Goal: Transaction & Acquisition: Download file/media

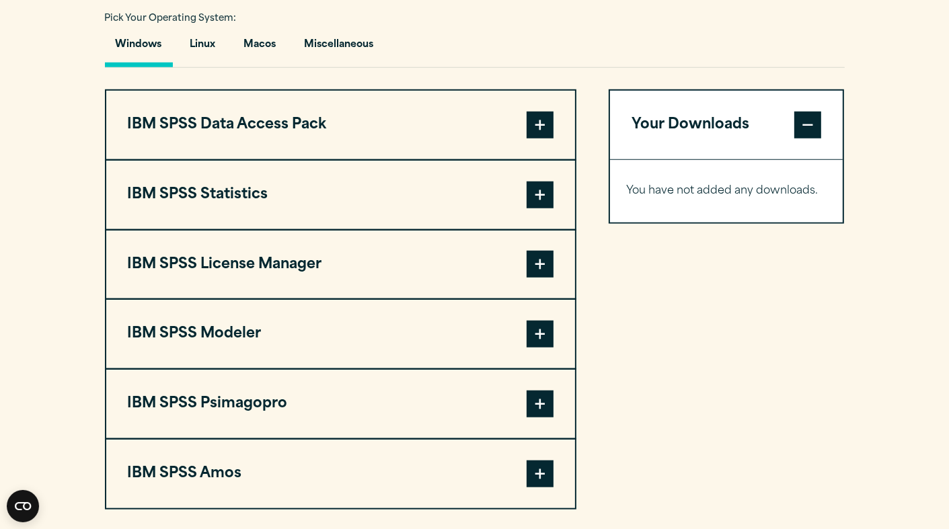
scroll to position [990, 0]
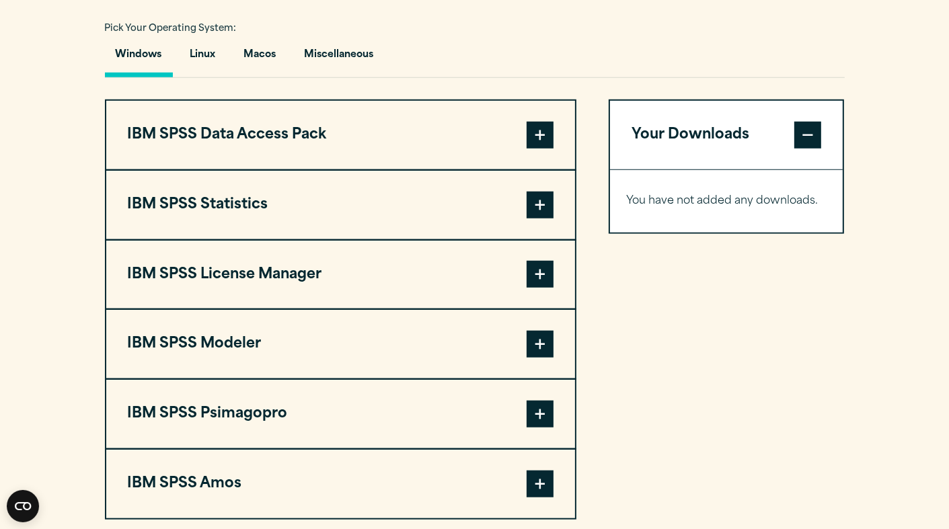
click at [539, 205] on span at bounding box center [540, 205] width 27 height 27
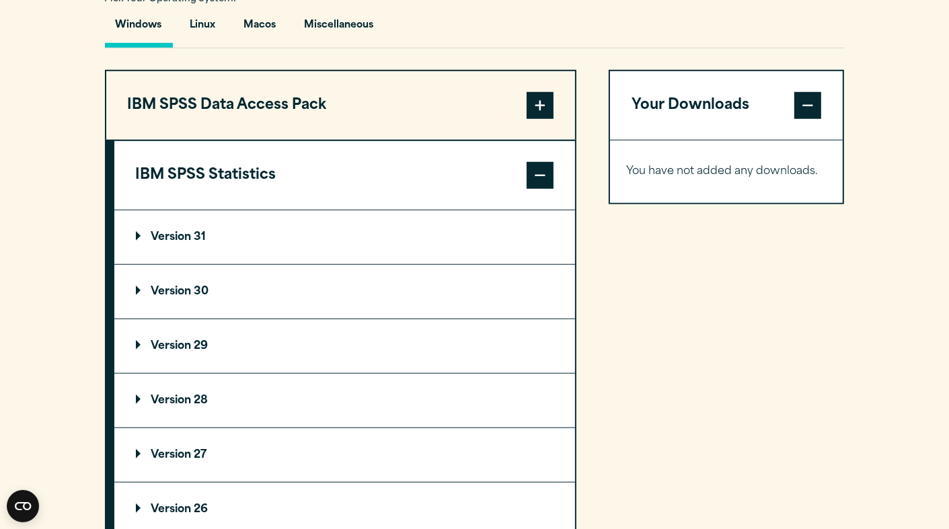
scroll to position [1014, 0]
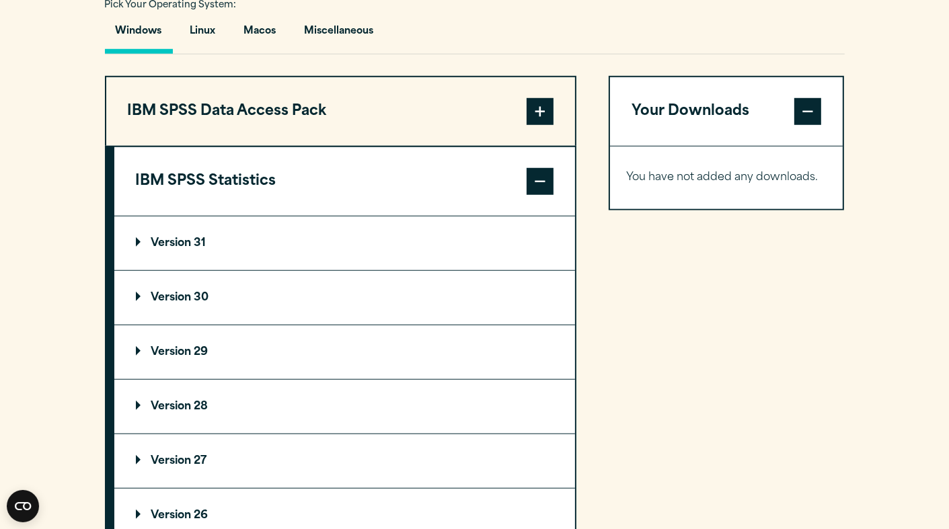
click at [180, 238] on p "Version 31" at bounding box center [171, 243] width 71 height 11
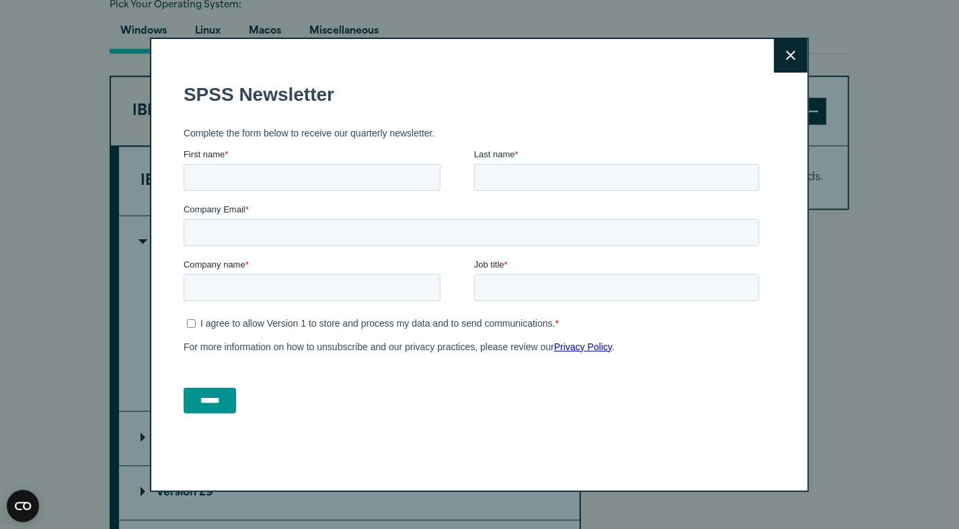
click at [788, 59] on icon at bounding box center [790, 55] width 9 height 10
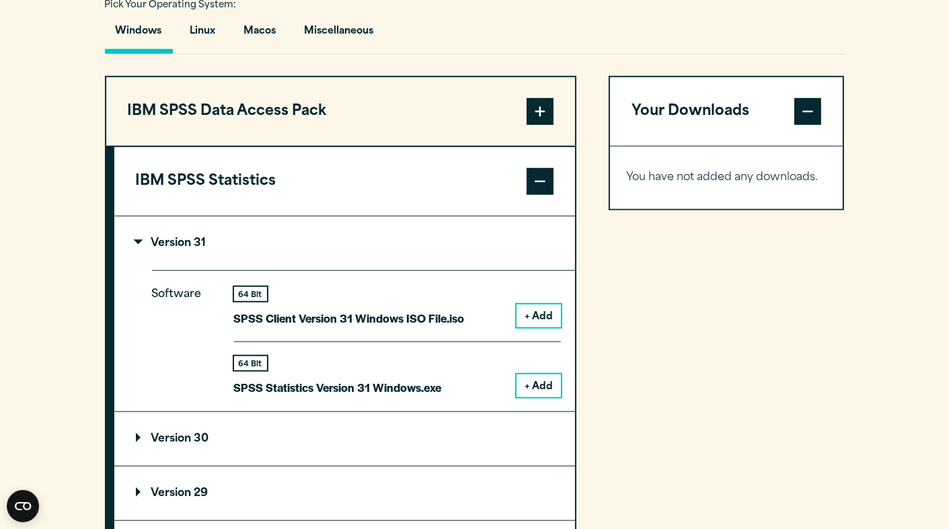
click at [546, 389] on button "+ Add" at bounding box center [539, 386] width 44 height 23
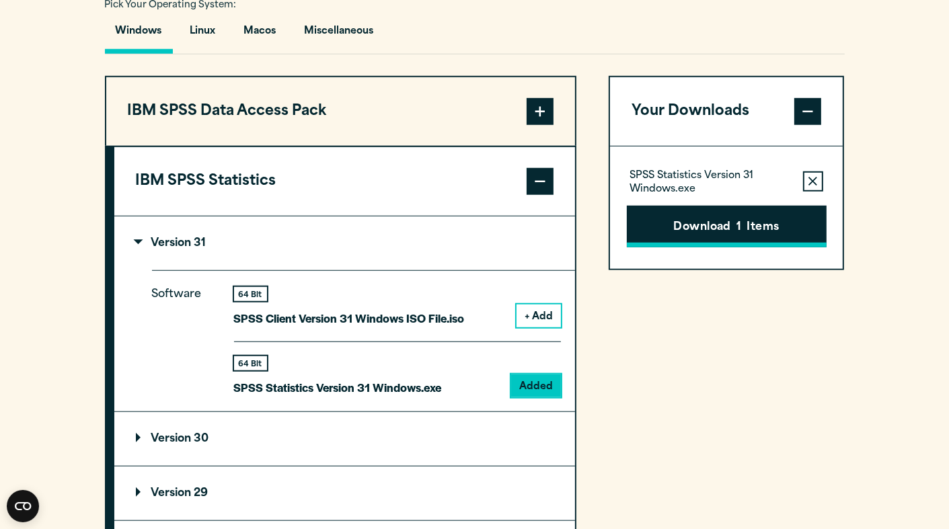
click at [707, 236] on button "Download 1 Items" at bounding box center [727, 227] width 200 height 42
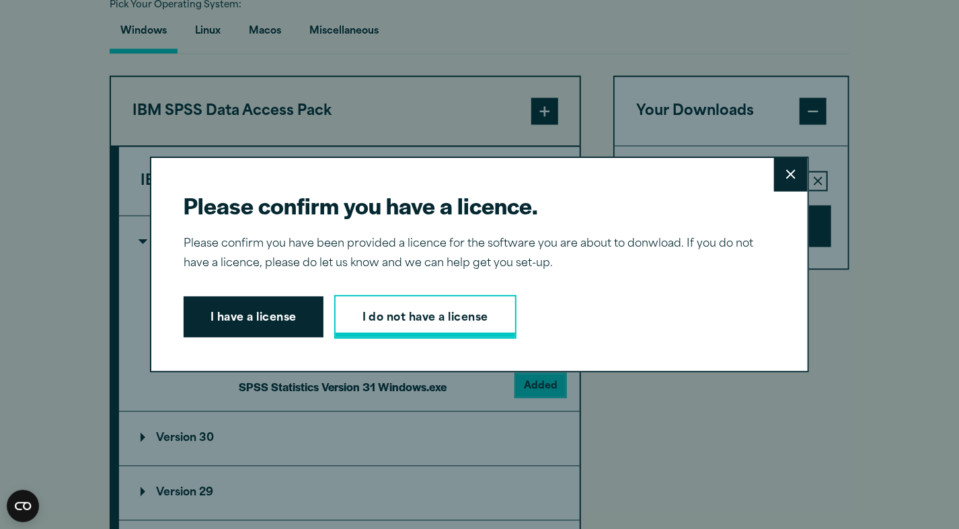
click at [388, 309] on link "I do not have a license" at bounding box center [425, 317] width 182 height 44
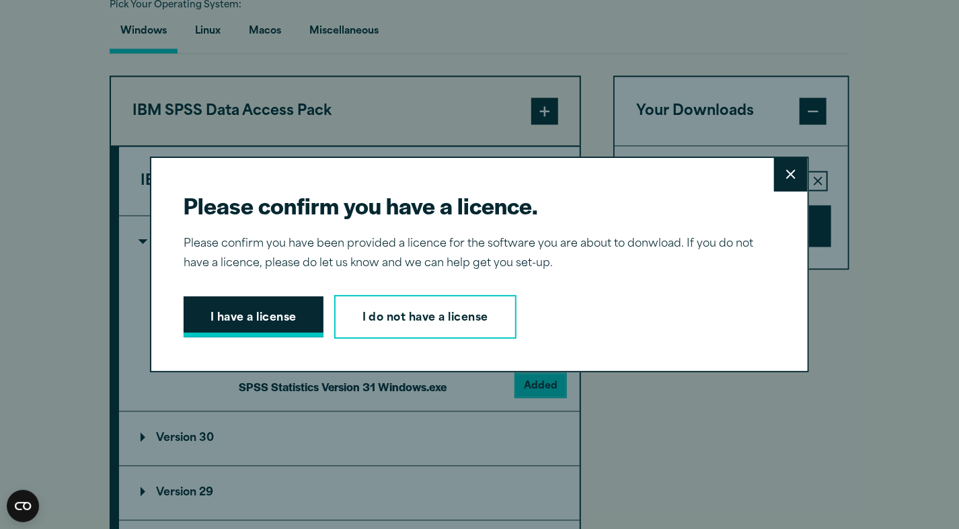
click at [259, 316] on button "I have a license" at bounding box center [254, 318] width 140 height 42
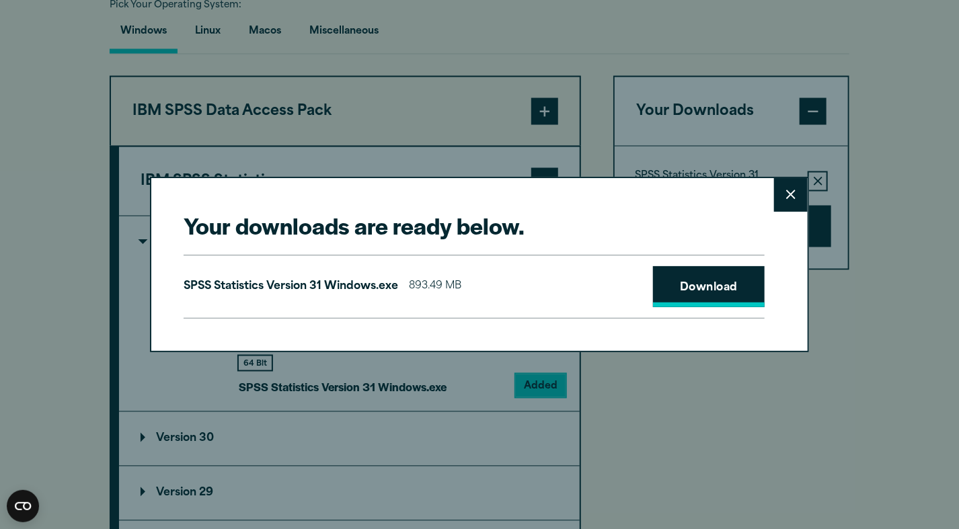
click at [697, 300] on link "Download" at bounding box center [709, 287] width 112 height 42
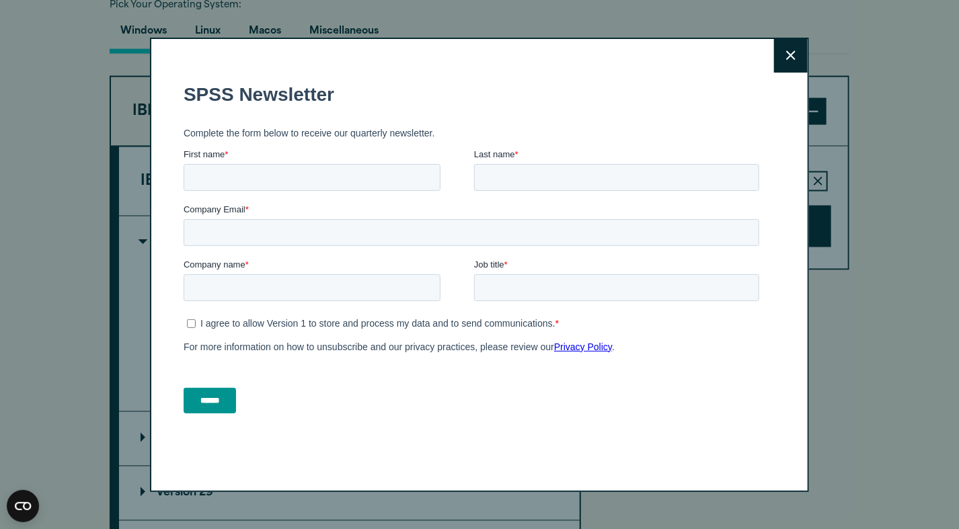
click at [790, 52] on icon at bounding box center [790, 54] width 9 height 9
